Goal: Task Accomplishment & Management: Use online tool/utility

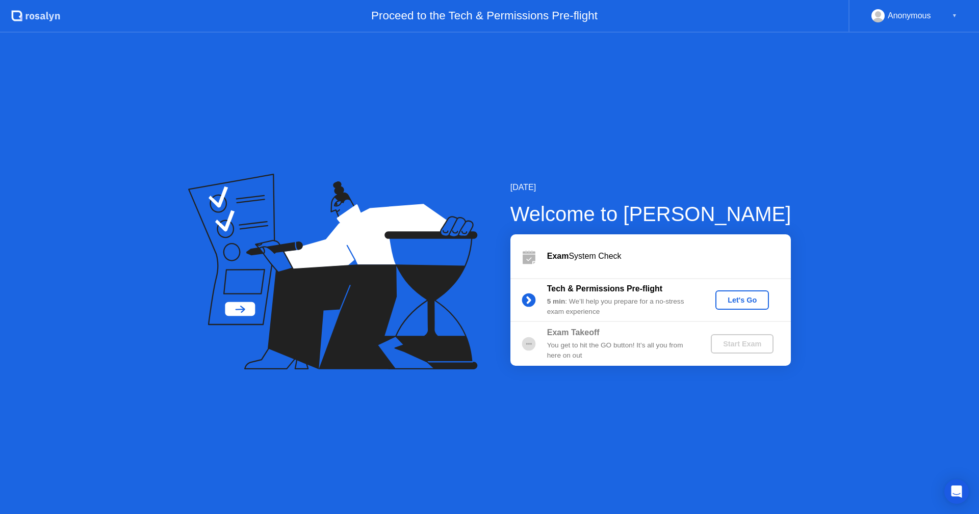
click at [753, 304] on div "Let's Go" at bounding box center [741, 300] width 45 height 8
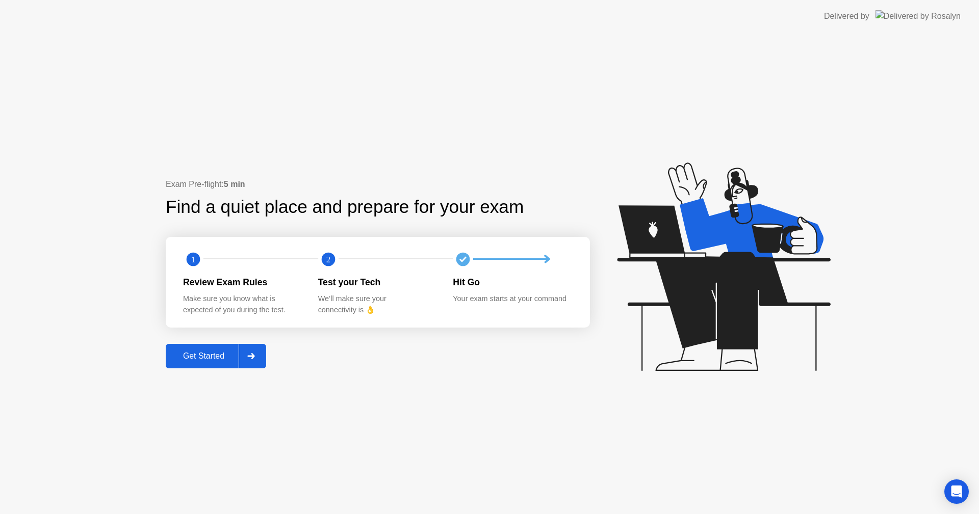
click at [206, 361] on div "Get Started" at bounding box center [204, 356] width 70 height 9
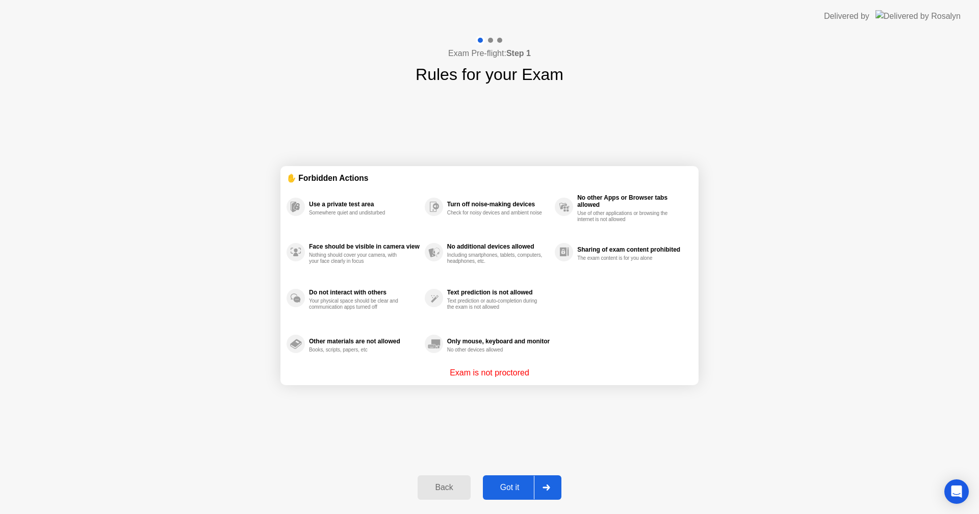
click at [605, 350] on div "Use a private test area Somewhere quiet and undisturbed Face should be visible …" at bounding box center [489, 275] width 406 height 183
click at [368, 416] on div "✋ Forbidden Actions Use a private test area Somewhere quiet and undisturbed Fac…" at bounding box center [489, 276] width 418 height 378
click at [521, 492] on div "Got it" at bounding box center [510, 487] width 48 height 9
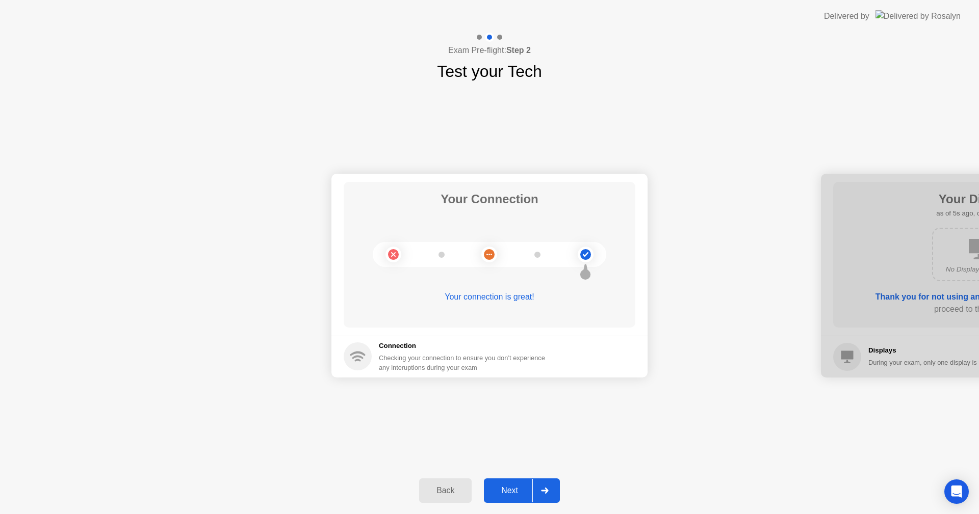
drag, startPoint x: 478, startPoint y: 415, endPoint x: 456, endPoint y: 434, distance: 28.5
click at [473, 416] on div "Your Connection Your connection is great! Connection Checking your connection t…" at bounding box center [489, 276] width 979 height 384
click at [532, 495] on div "Next" at bounding box center [509, 490] width 45 height 9
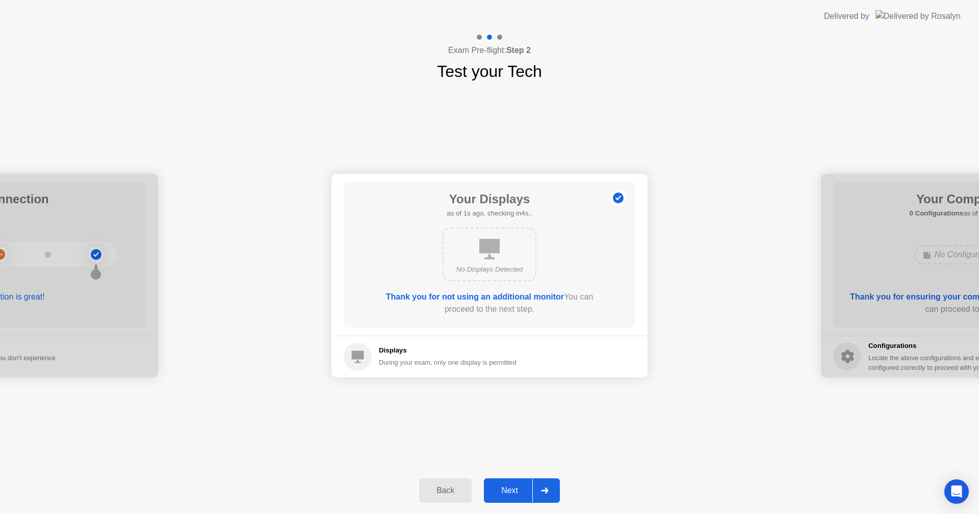
click at [537, 486] on div at bounding box center [544, 490] width 24 height 23
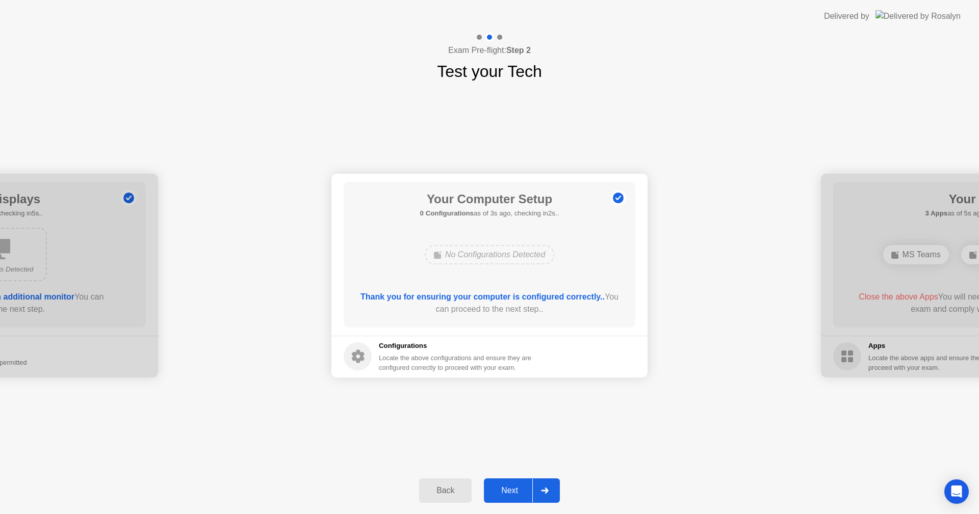
click at [467, 453] on div "Your Connection Your connection is great! Connection Checking your connection t…" at bounding box center [489, 276] width 979 height 384
click at [529, 482] on button "Next" at bounding box center [522, 491] width 76 height 24
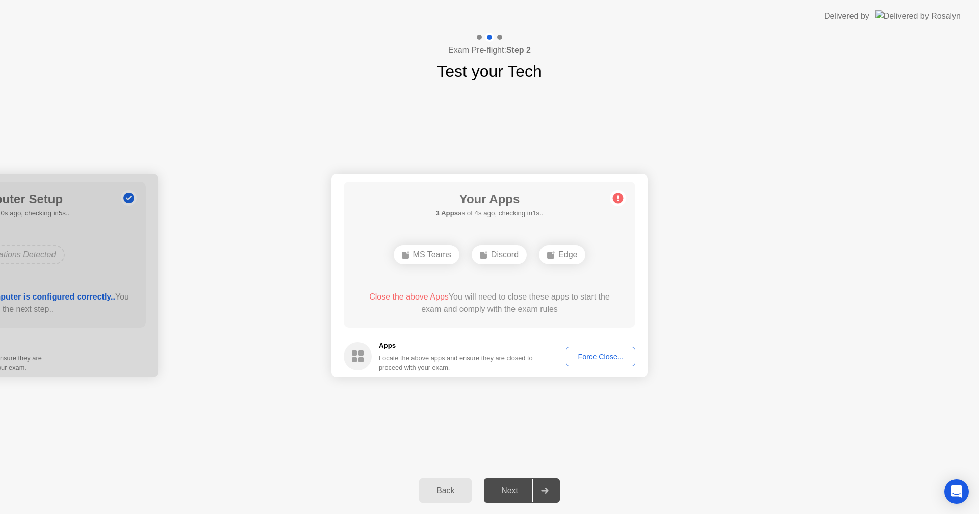
click at [597, 464] on div "Your Connection Your connection is great! Connection Checking your connection t…" at bounding box center [489, 276] width 979 height 384
click at [411, 199] on div "Your Apps 3 Apps as of 0s ago, checking in5s.. MS Teams Discord Edge Close the …" at bounding box center [490, 255] width 292 height 146
click at [433, 433] on div "Your Connection Your connection is great! Connection Checking your connection t…" at bounding box center [489, 276] width 979 height 384
click at [594, 354] on div "Force Close..." at bounding box center [600, 357] width 62 height 8
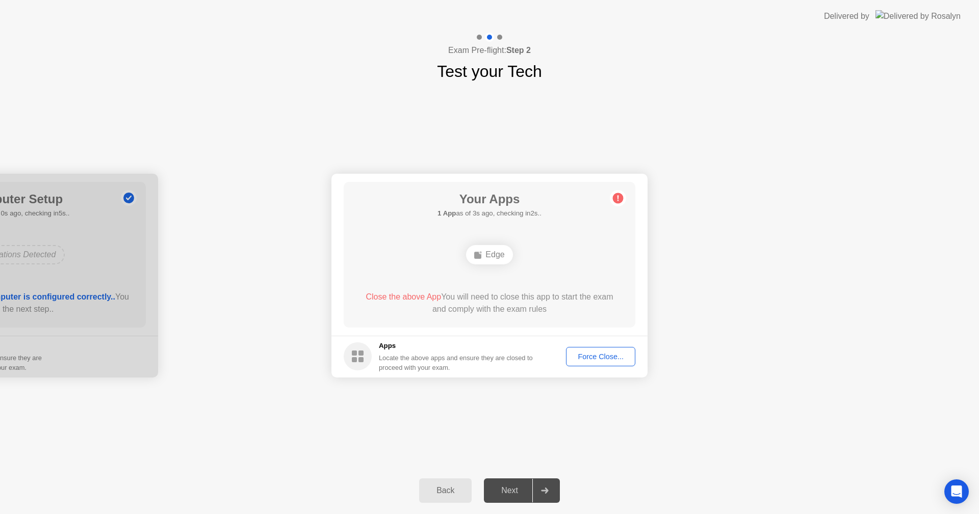
click at [595, 350] on button "Force Close..." at bounding box center [600, 356] width 69 height 19
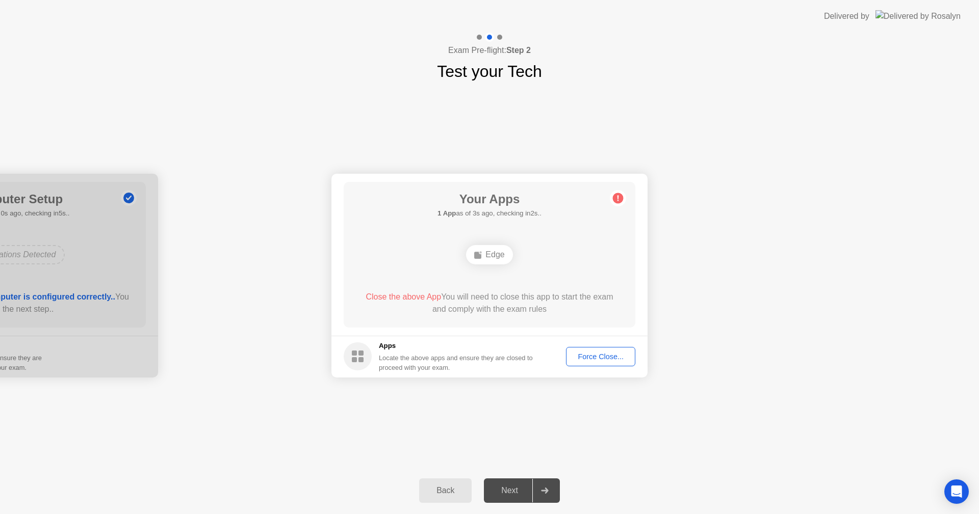
click at [594, 359] on div "Force Close..." at bounding box center [600, 357] width 62 height 8
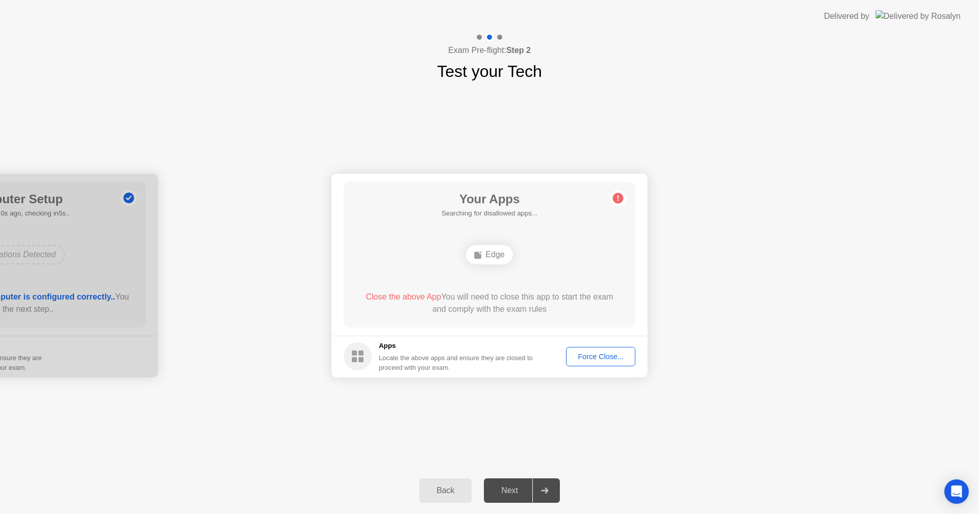
click at [459, 486] on div "Back" at bounding box center [445, 490] width 46 height 9
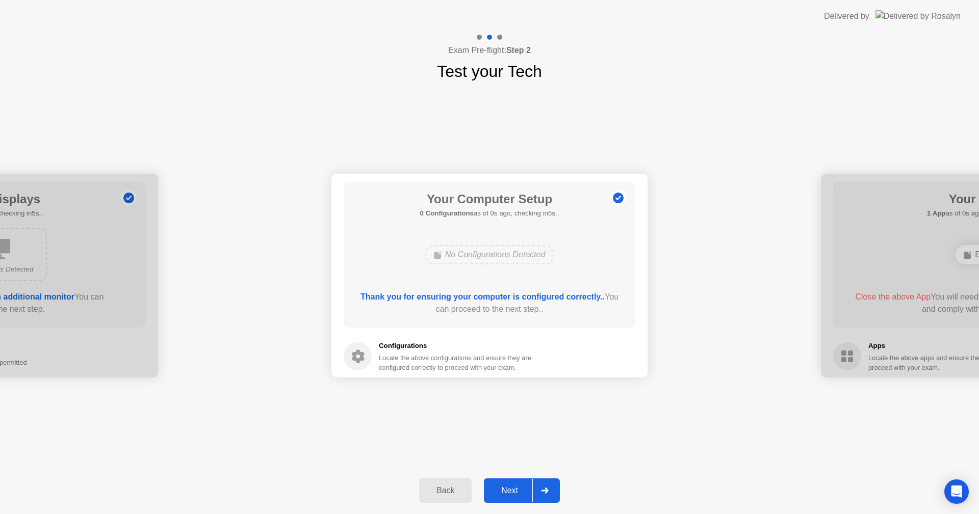
click at [540, 493] on div at bounding box center [544, 490] width 24 height 23
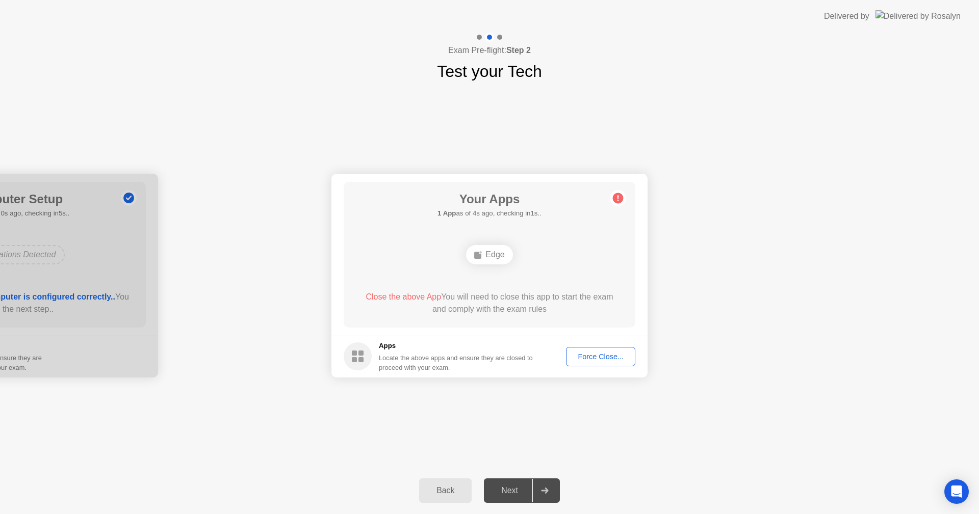
click at [610, 353] on div "Force Close..." at bounding box center [600, 357] width 62 height 8
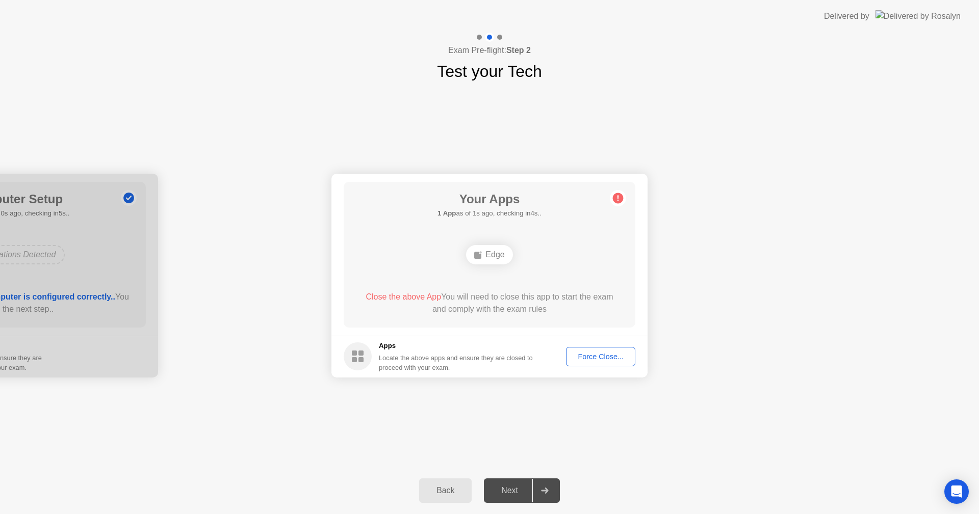
click at [584, 358] on div "Force Close..." at bounding box center [600, 357] width 62 height 8
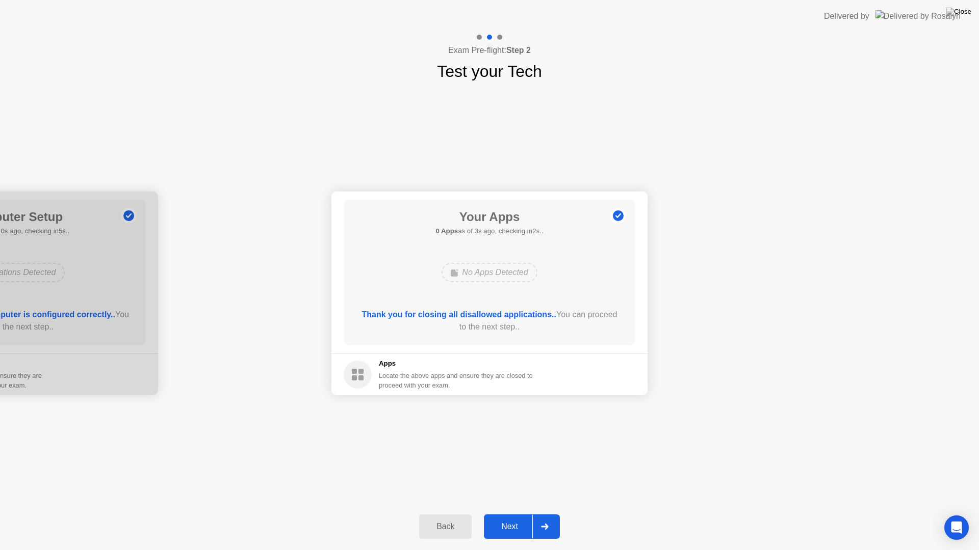
click at [543, 514] on div at bounding box center [544, 526] width 24 height 23
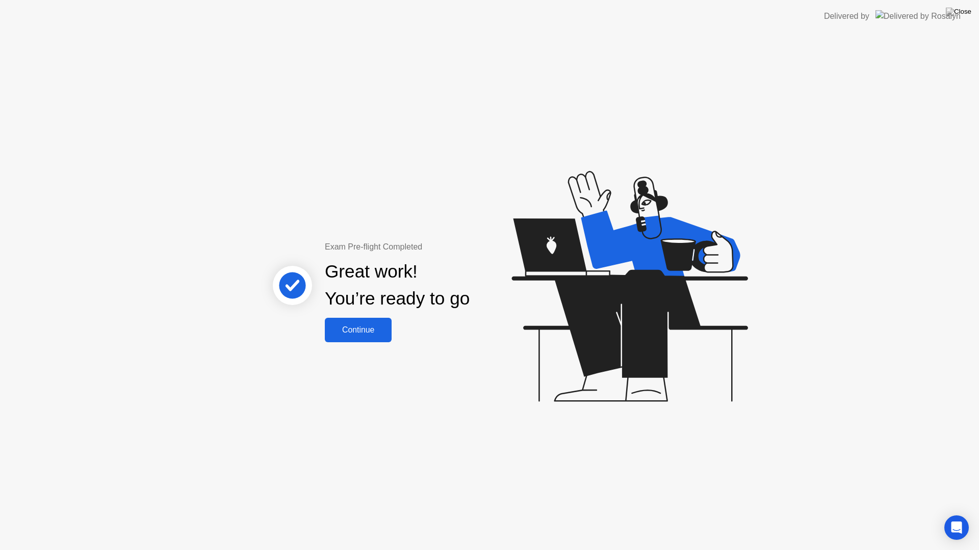
click at [375, 335] on div "Continue" at bounding box center [358, 330] width 61 height 9
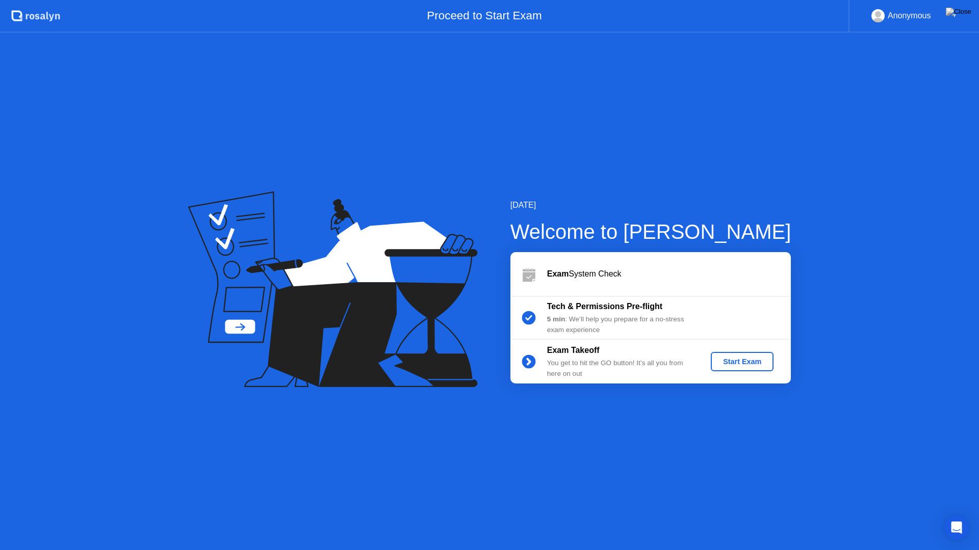
click at [739, 365] on div "Start Exam" at bounding box center [742, 362] width 55 height 8
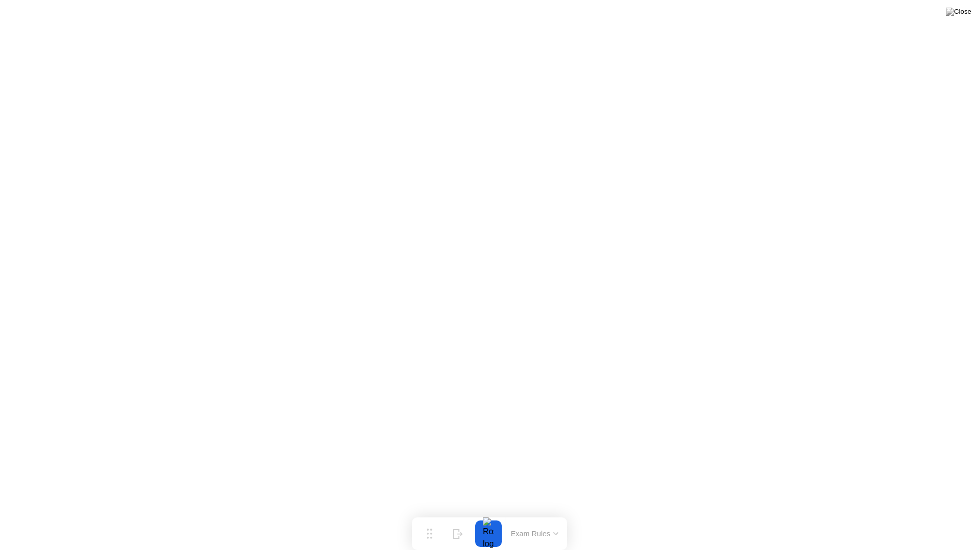
click at [554, 514] on button "Exam Rules" at bounding box center [535, 534] width 54 height 9
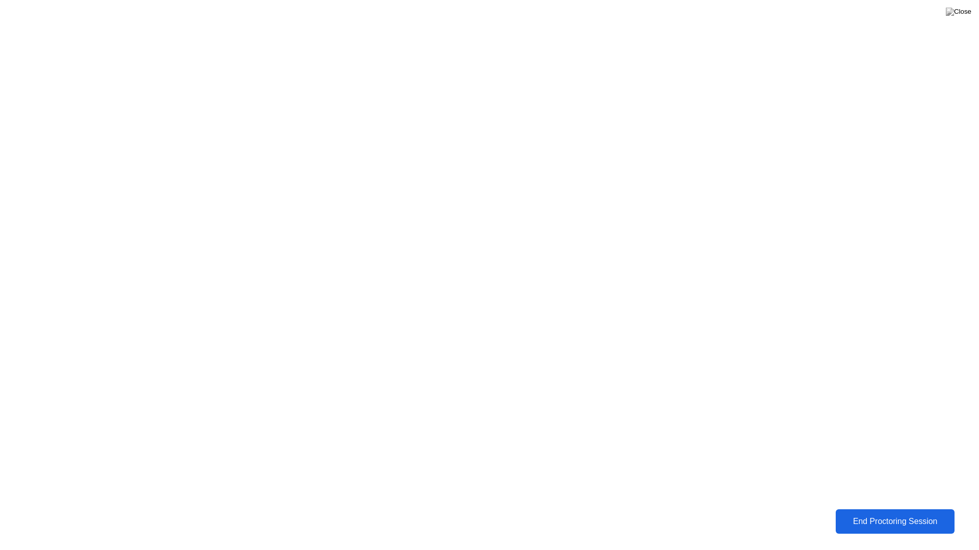
click at [907, 514] on div "End Proctoring Session" at bounding box center [894, 521] width 113 height 9
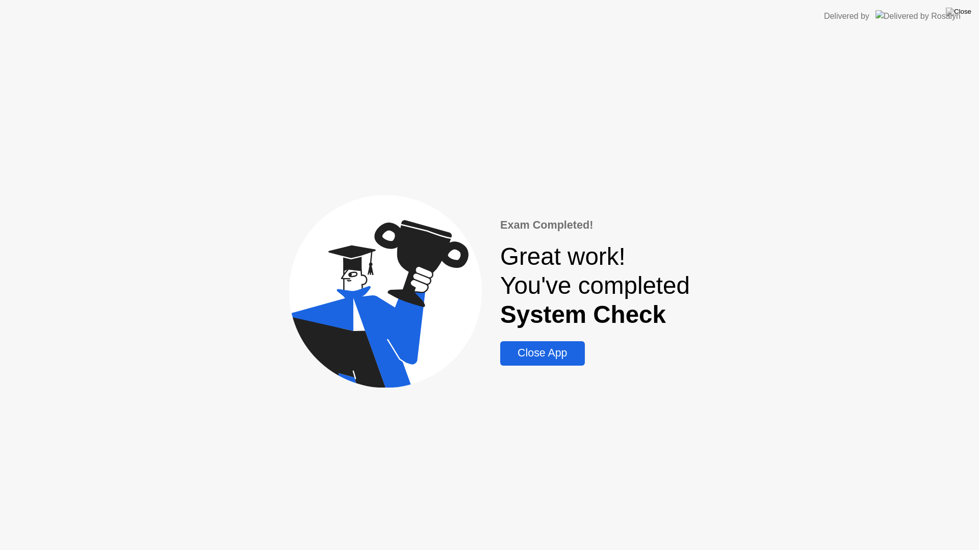
click at [570, 362] on button "Close App" at bounding box center [542, 353] width 84 height 24
